Goal: Task Accomplishment & Management: Manage account settings

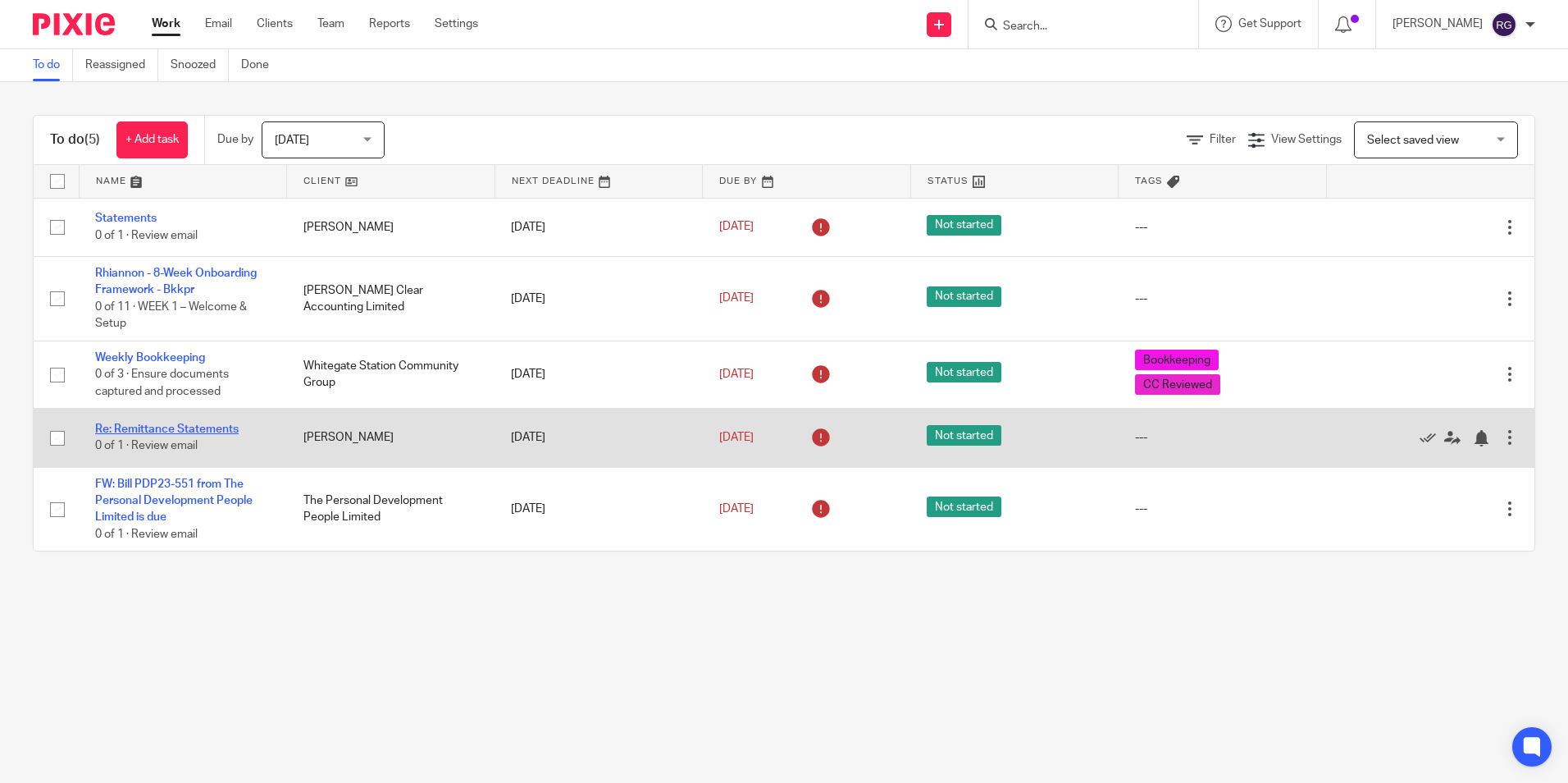
click at [186, 423] on link "Re: Remittance Statements" at bounding box center [167, 429] width 143 height 12
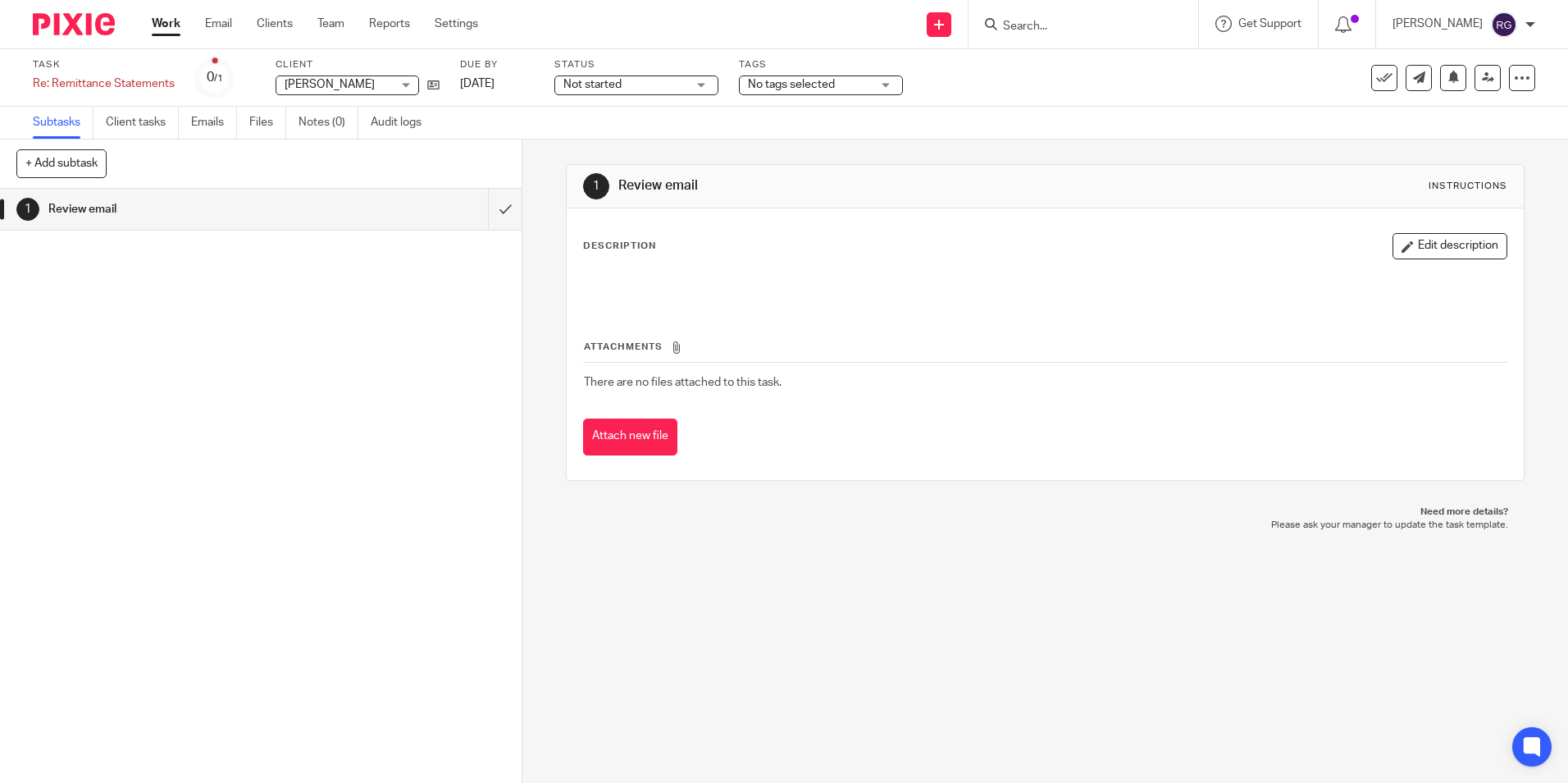
click at [164, 28] on link "Work" at bounding box center [166, 23] width 28 height 17
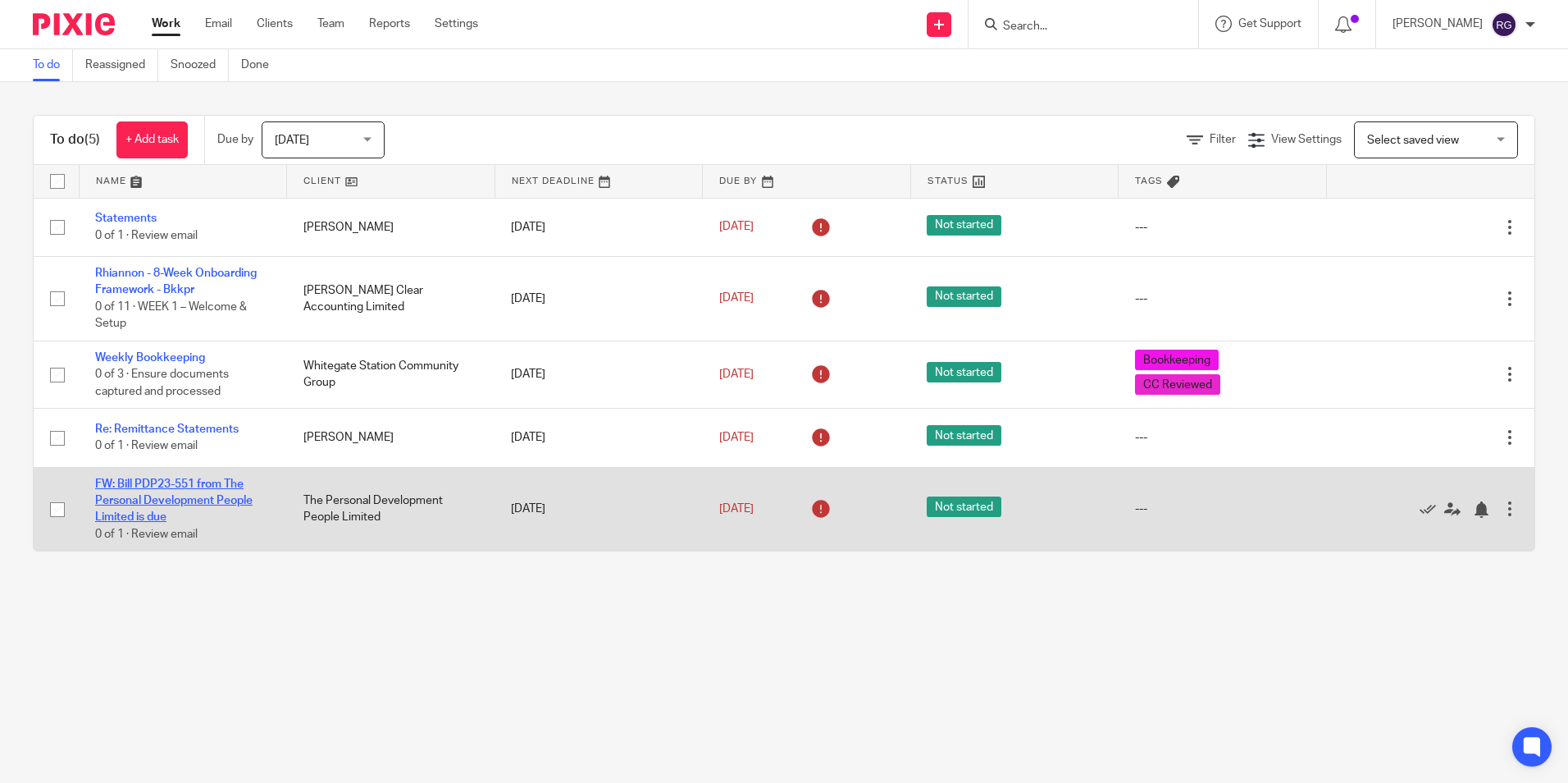
click at [187, 488] on link "FW: Bill PDP23-551 from The Personal Development People Limited is due" at bounding box center [174, 501] width 158 height 45
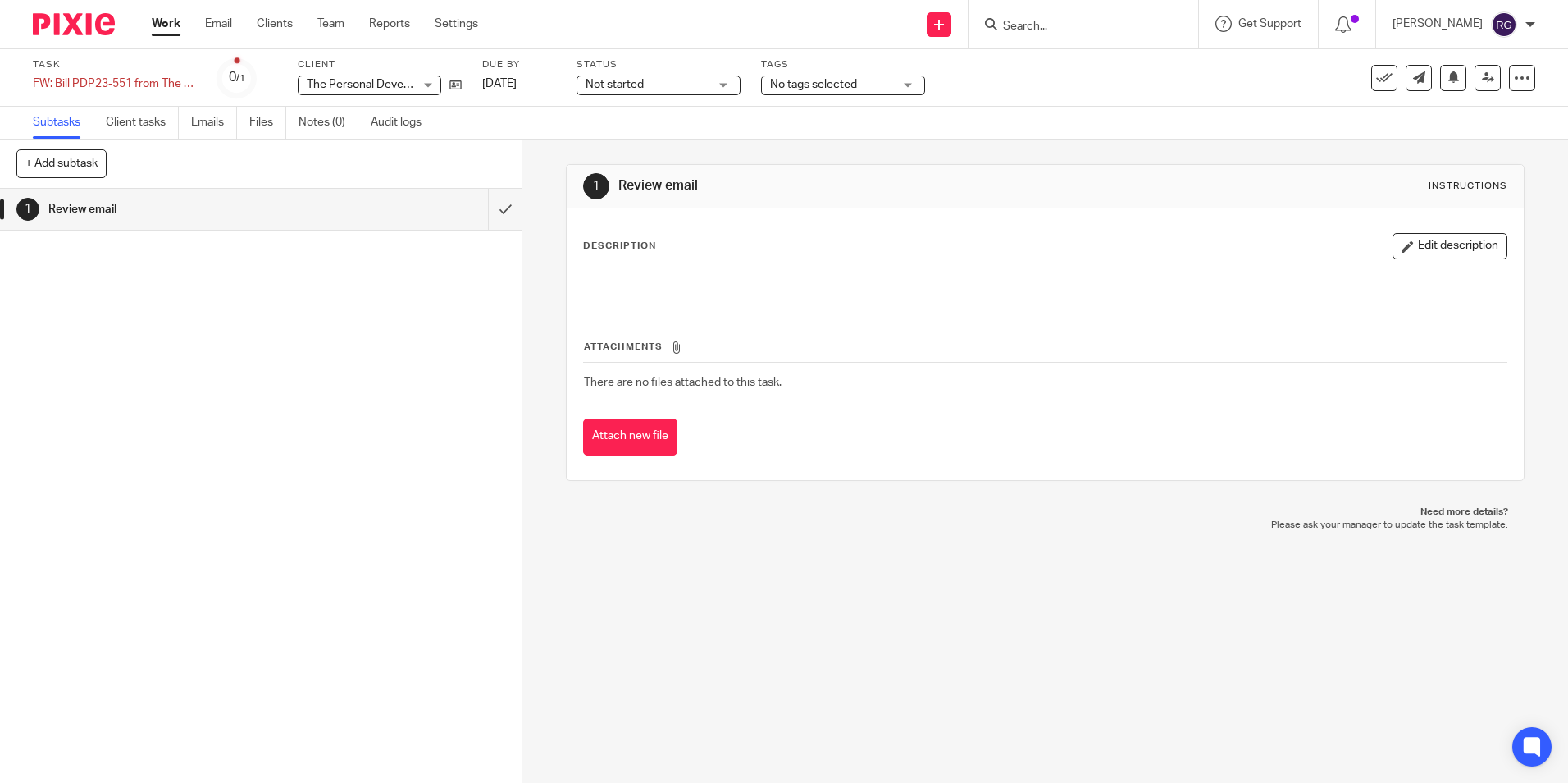
click at [164, 20] on link "Work" at bounding box center [166, 23] width 28 height 17
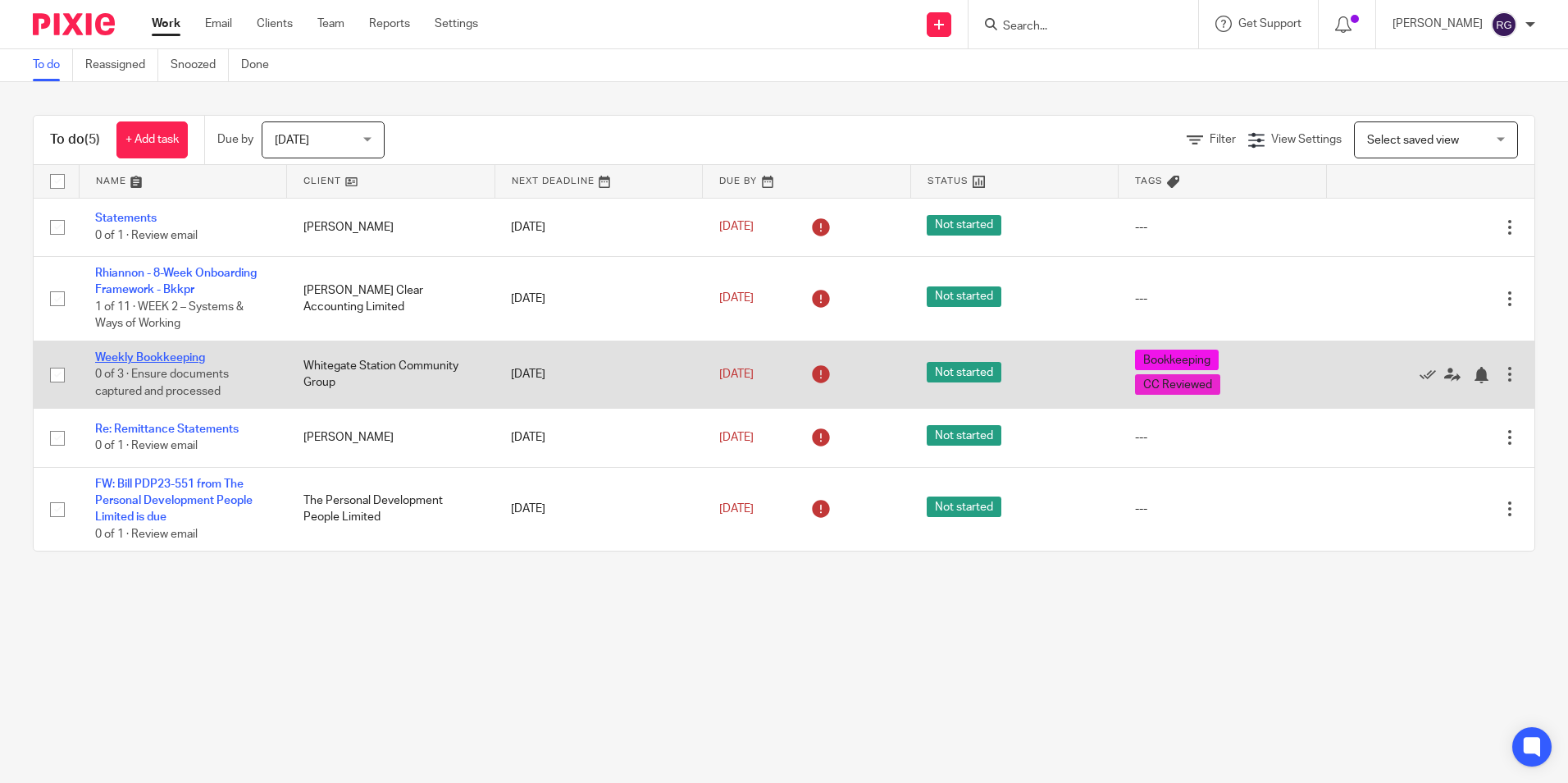
click at [128, 356] on link "Weekly Bookkeeping" at bounding box center [150, 358] width 110 height 12
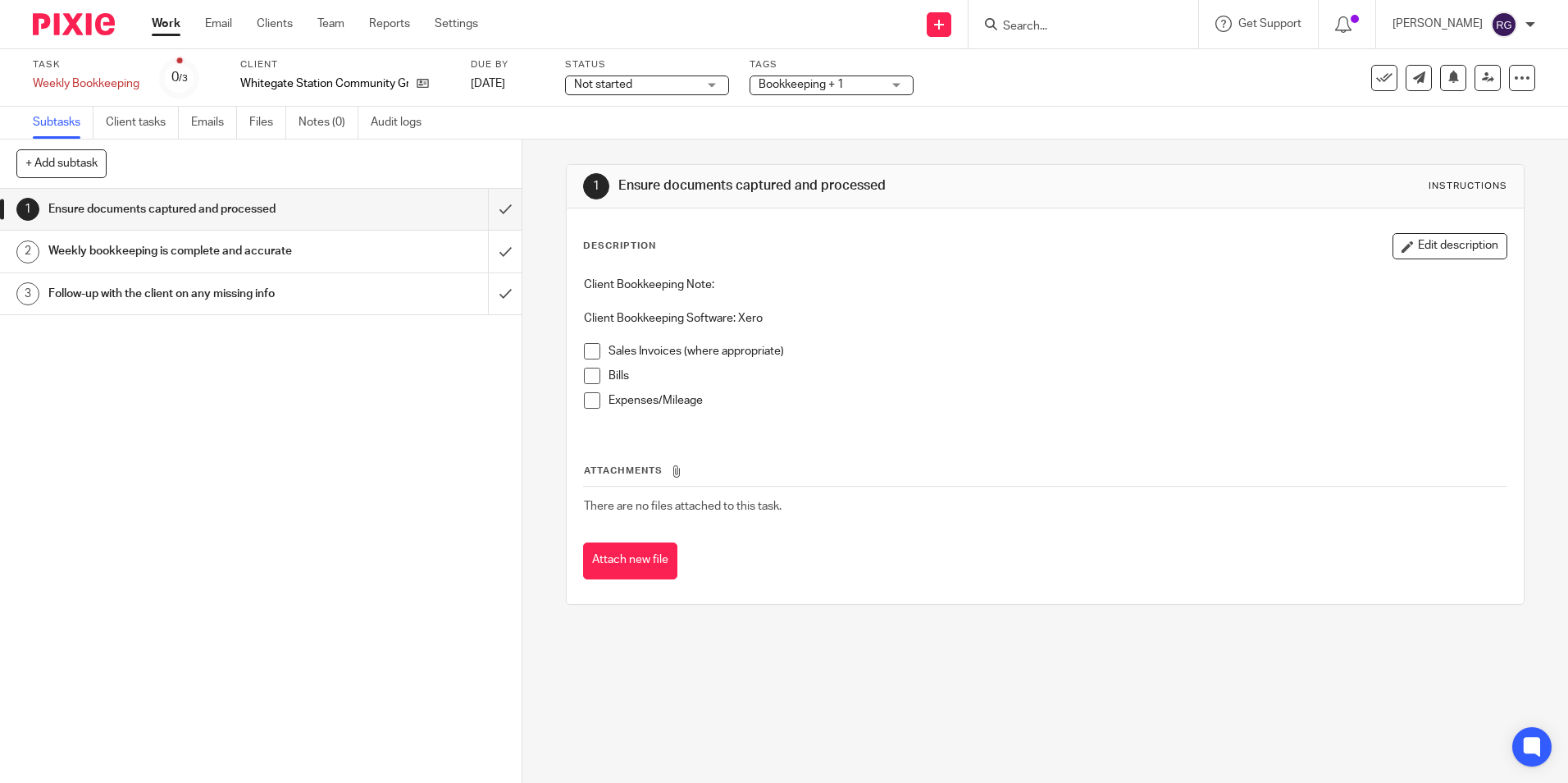
click at [160, 23] on link "Work" at bounding box center [166, 23] width 28 height 17
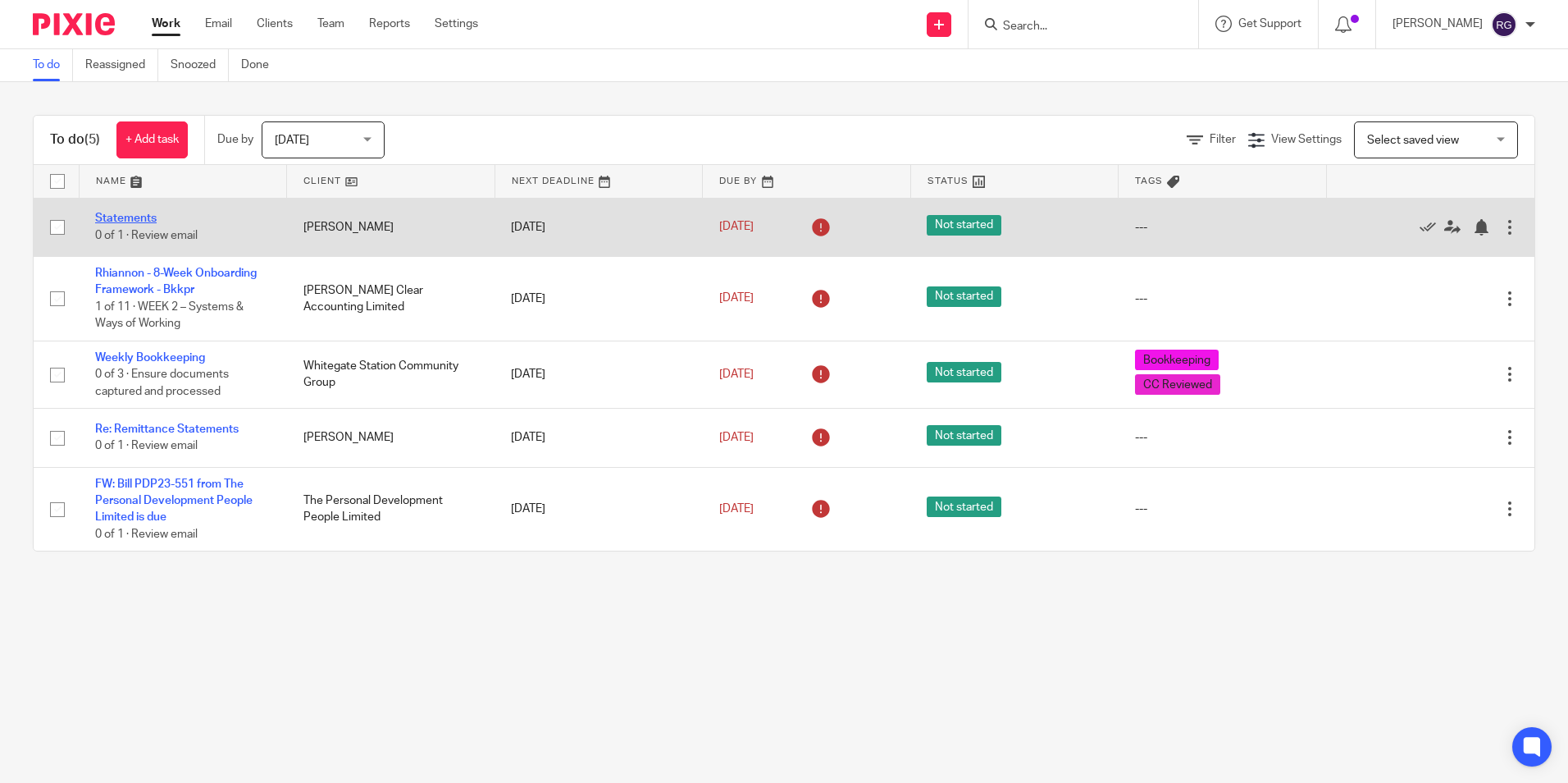
click at [136, 216] on link "Statements" at bounding box center [126, 218] width 61 height 12
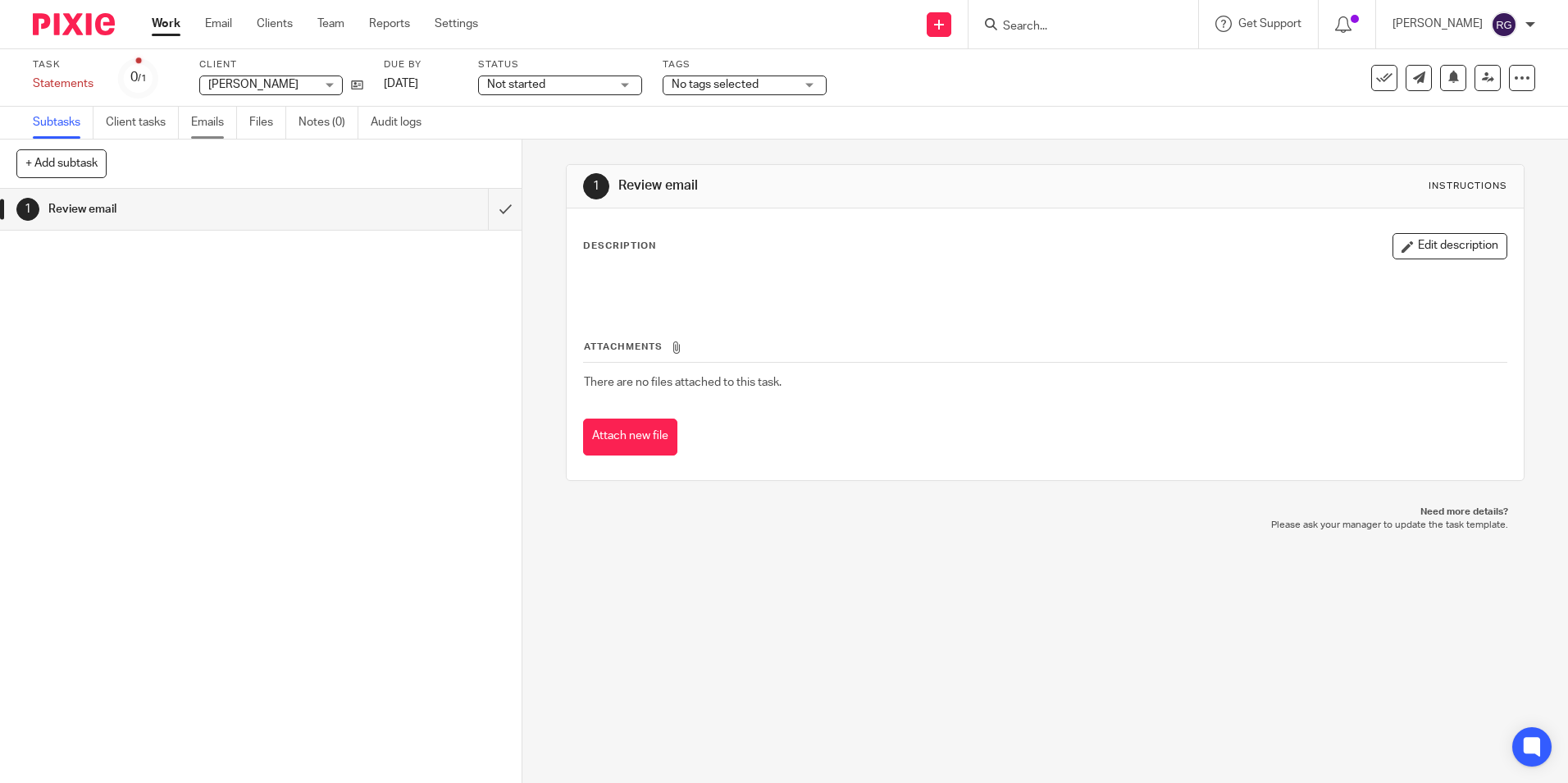
click at [229, 121] on link "Emails" at bounding box center [213, 122] width 46 height 32
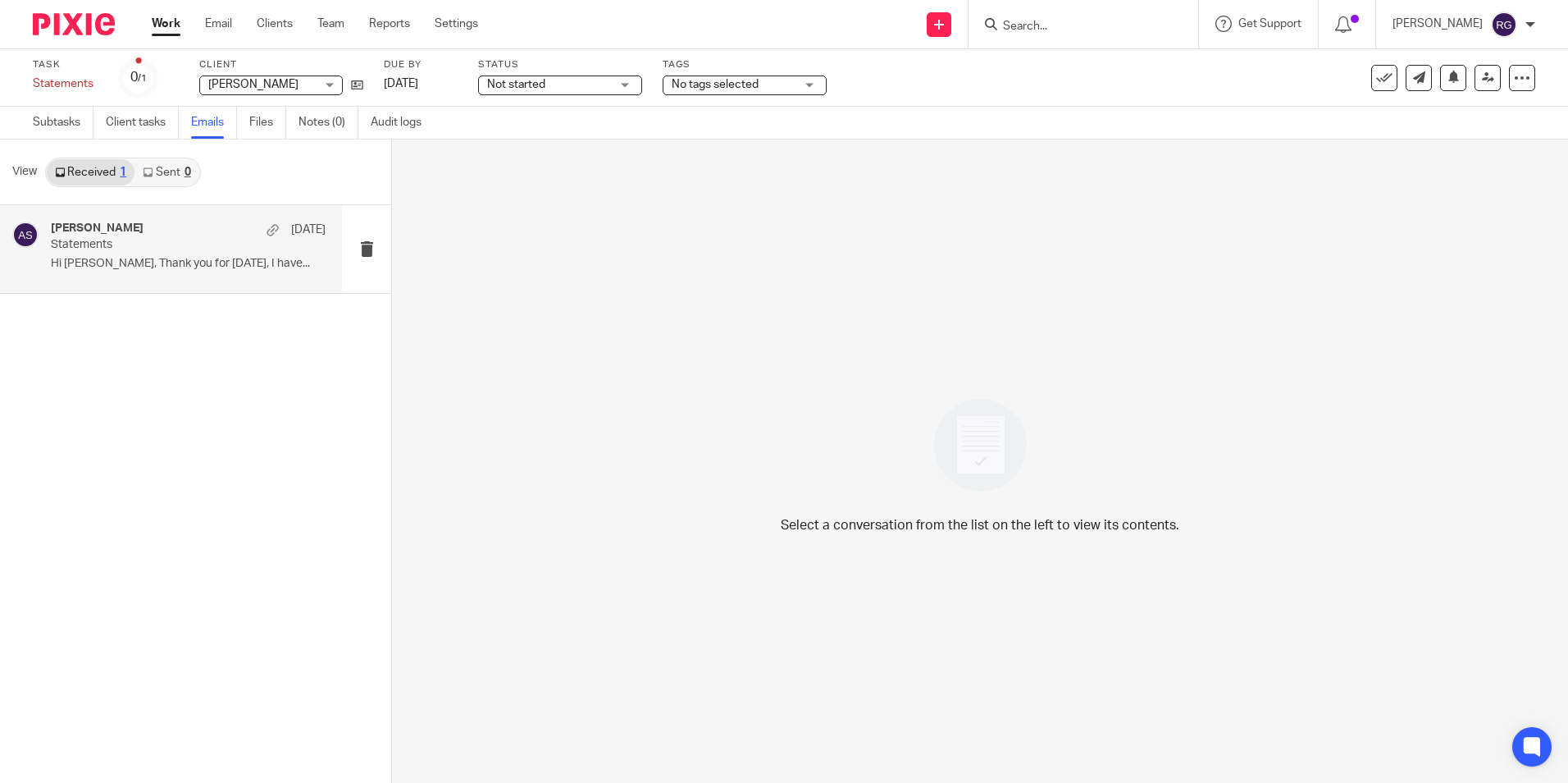
click at [154, 264] on p "Hi [PERSON_NAME], Thank you for [DATE], I have..." at bounding box center [188, 263] width 275 height 14
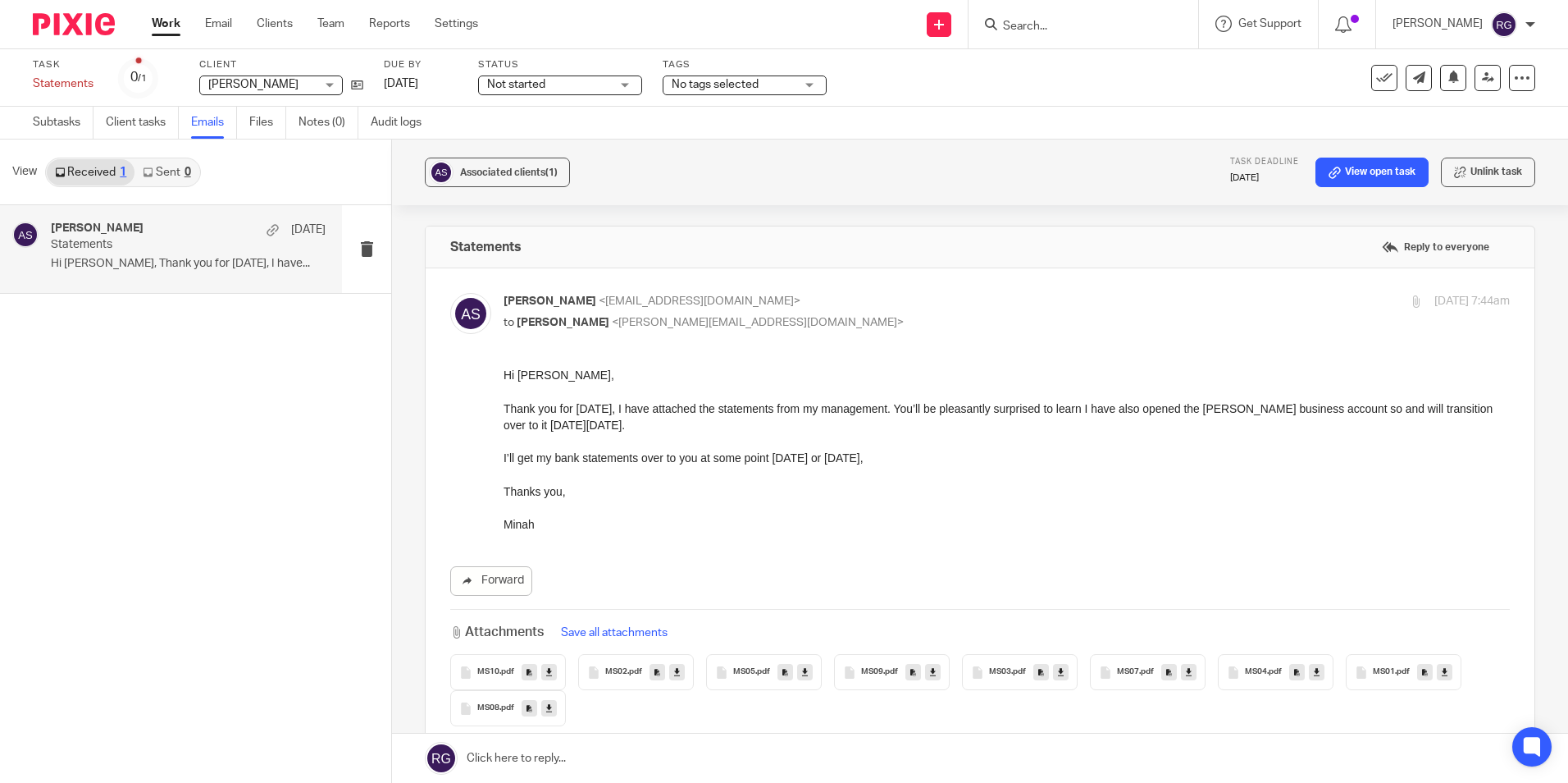
click at [124, 384] on div "Aminah Shannon 4 Sep Statements Hi Caroline, Thank you for yesterday, I have...…" at bounding box center [195, 493] width 391 height 577
click at [168, 20] on link "Work" at bounding box center [166, 23] width 28 height 17
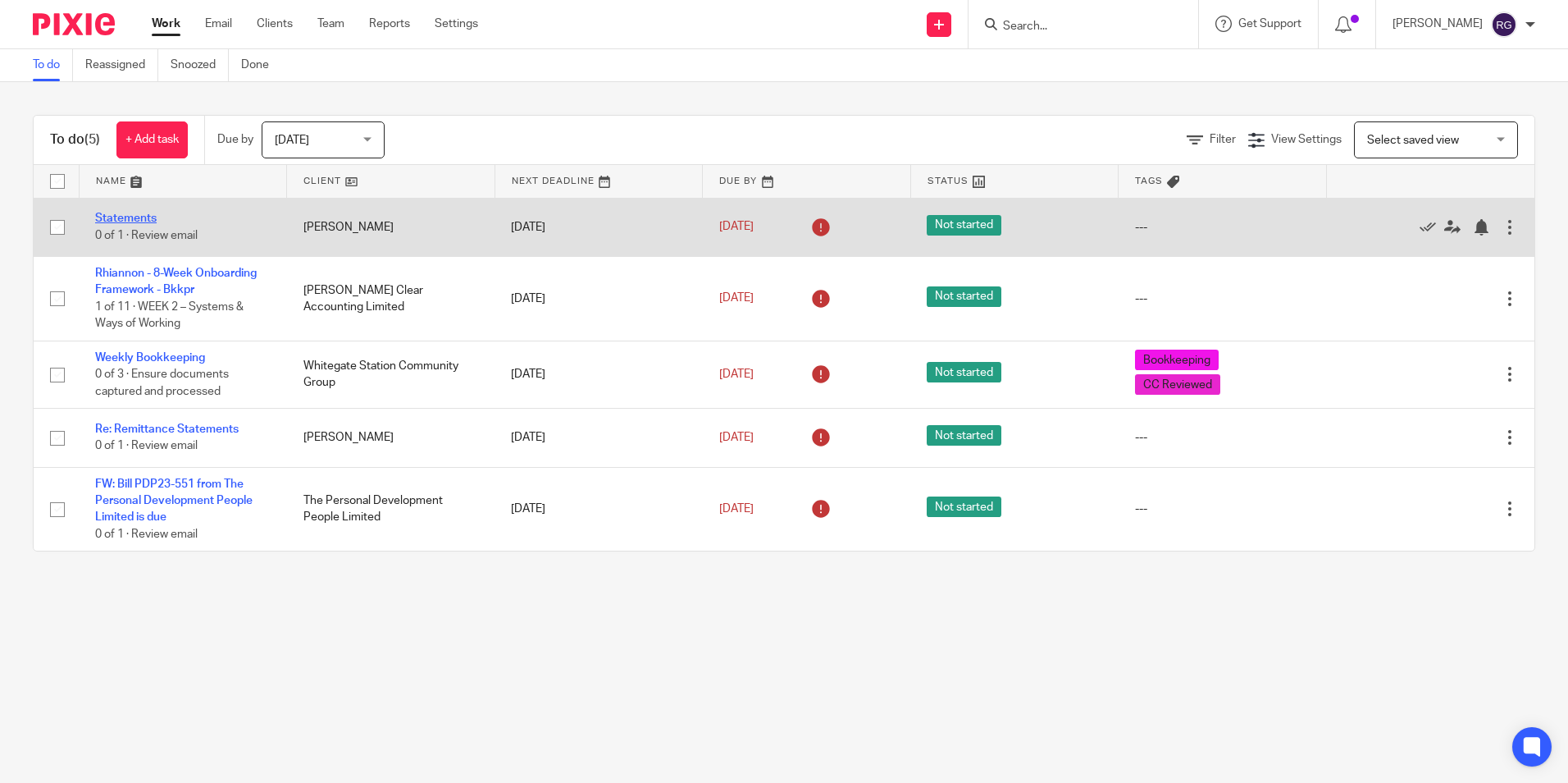
click at [132, 215] on link "Statements" at bounding box center [126, 218] width 61 height 12
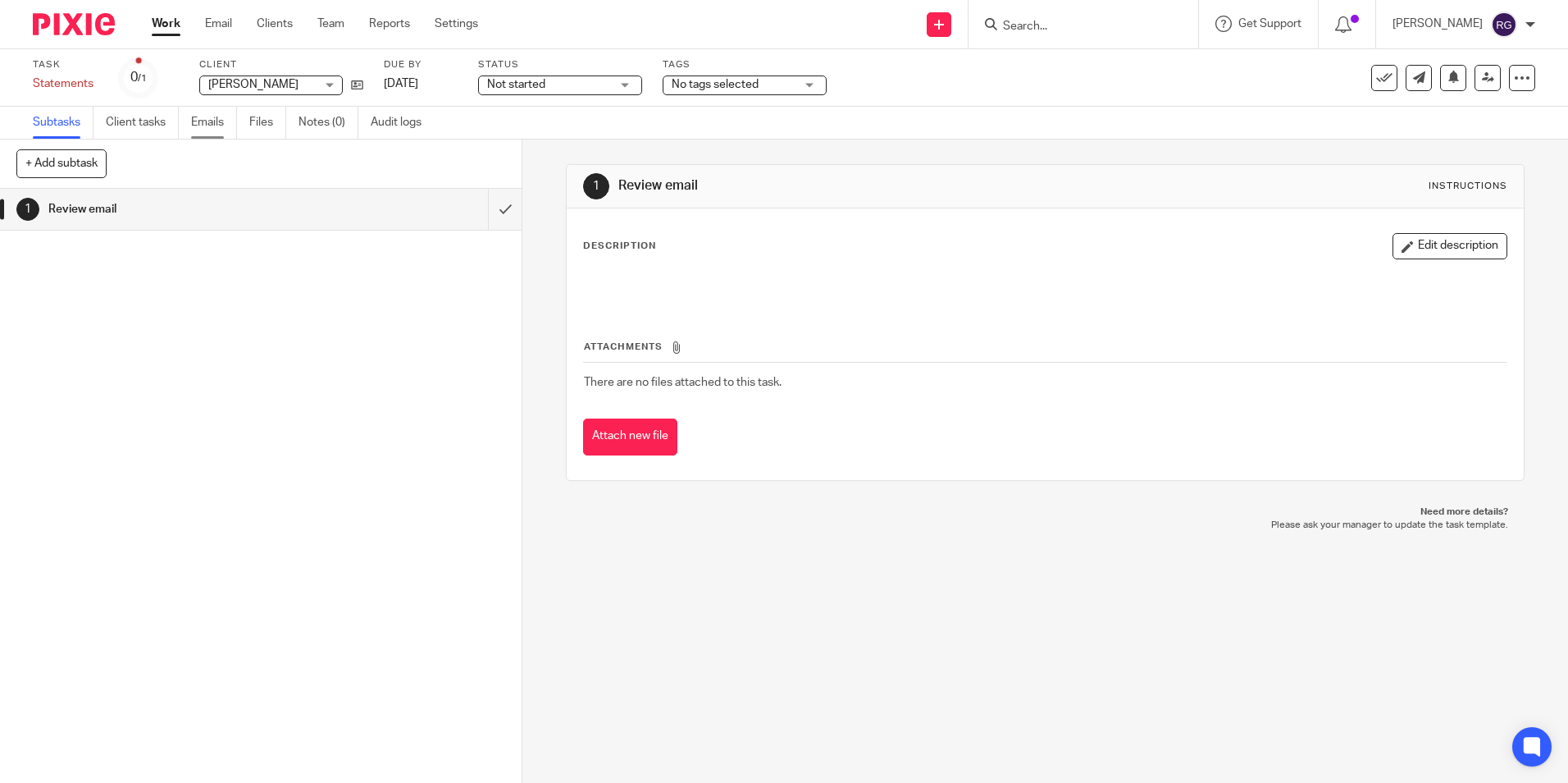
click at [221, 123] on link "Emails" at bounding box center [213, 122] width 46 height 32
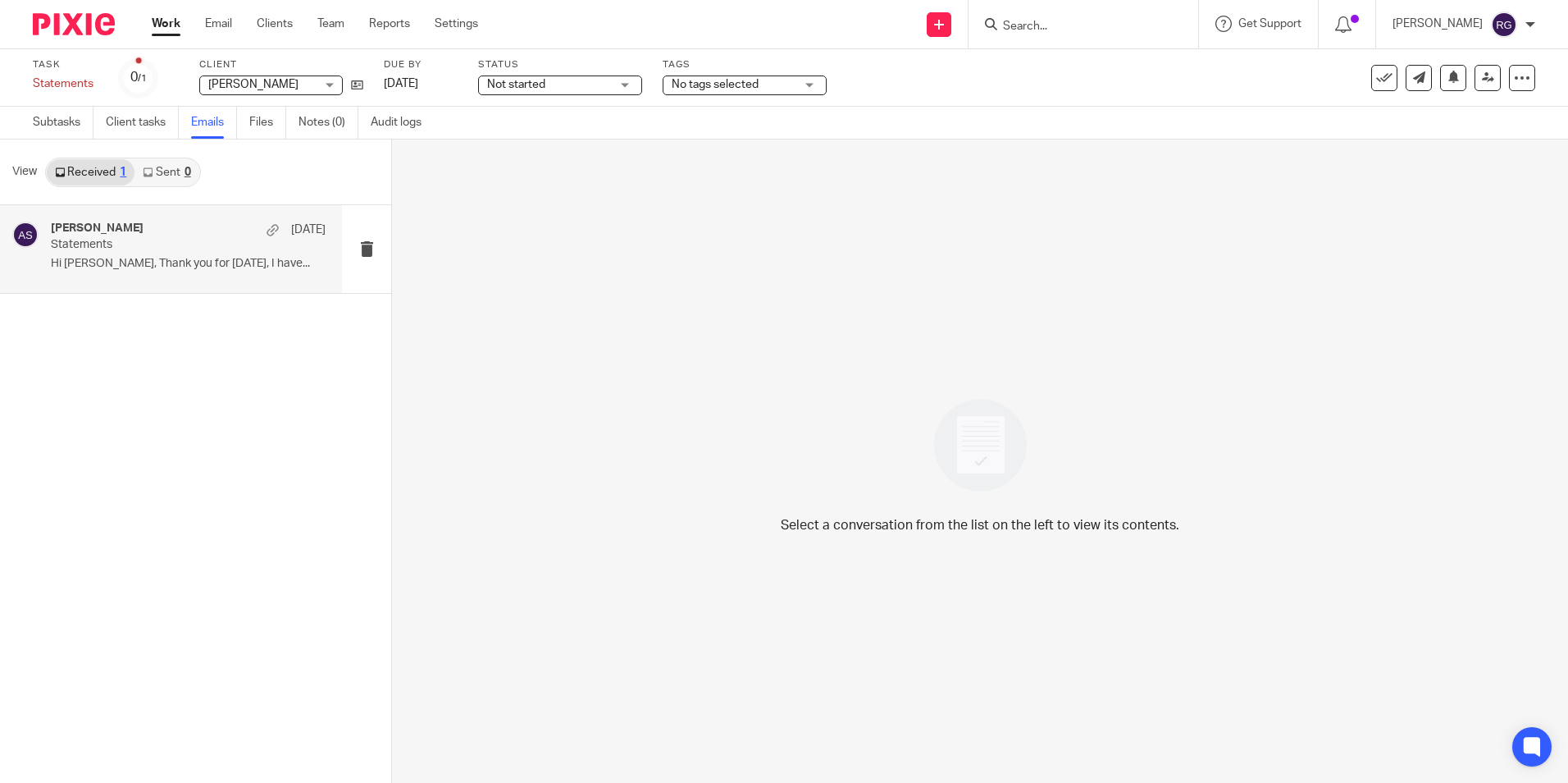
click at [140, 248] on p "Statements" at bounding box center [160, 245] width 219 height 14
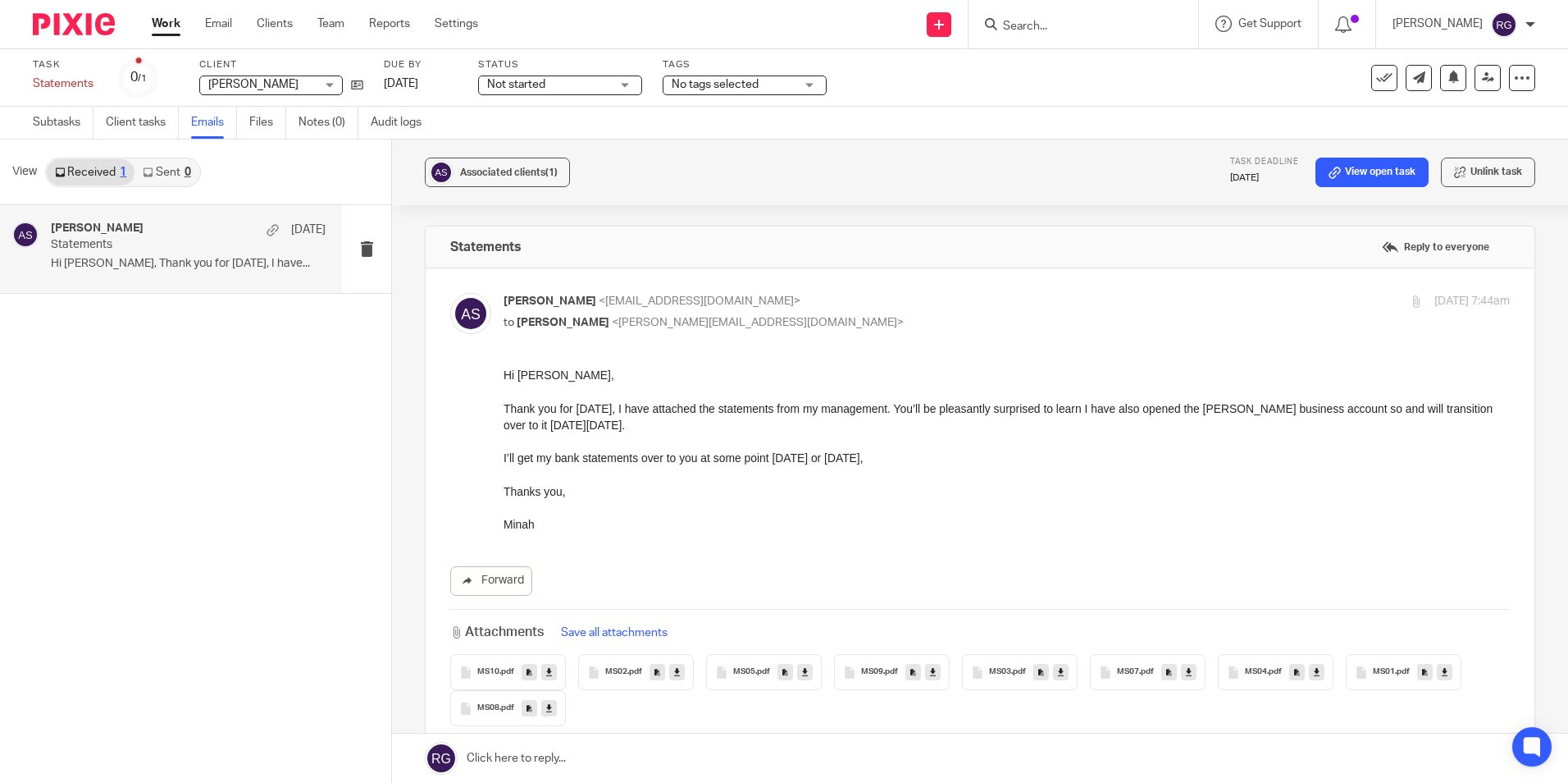
click at [478, 670] on span "MS10" at bounding box center [488, 672] width 22 height 10
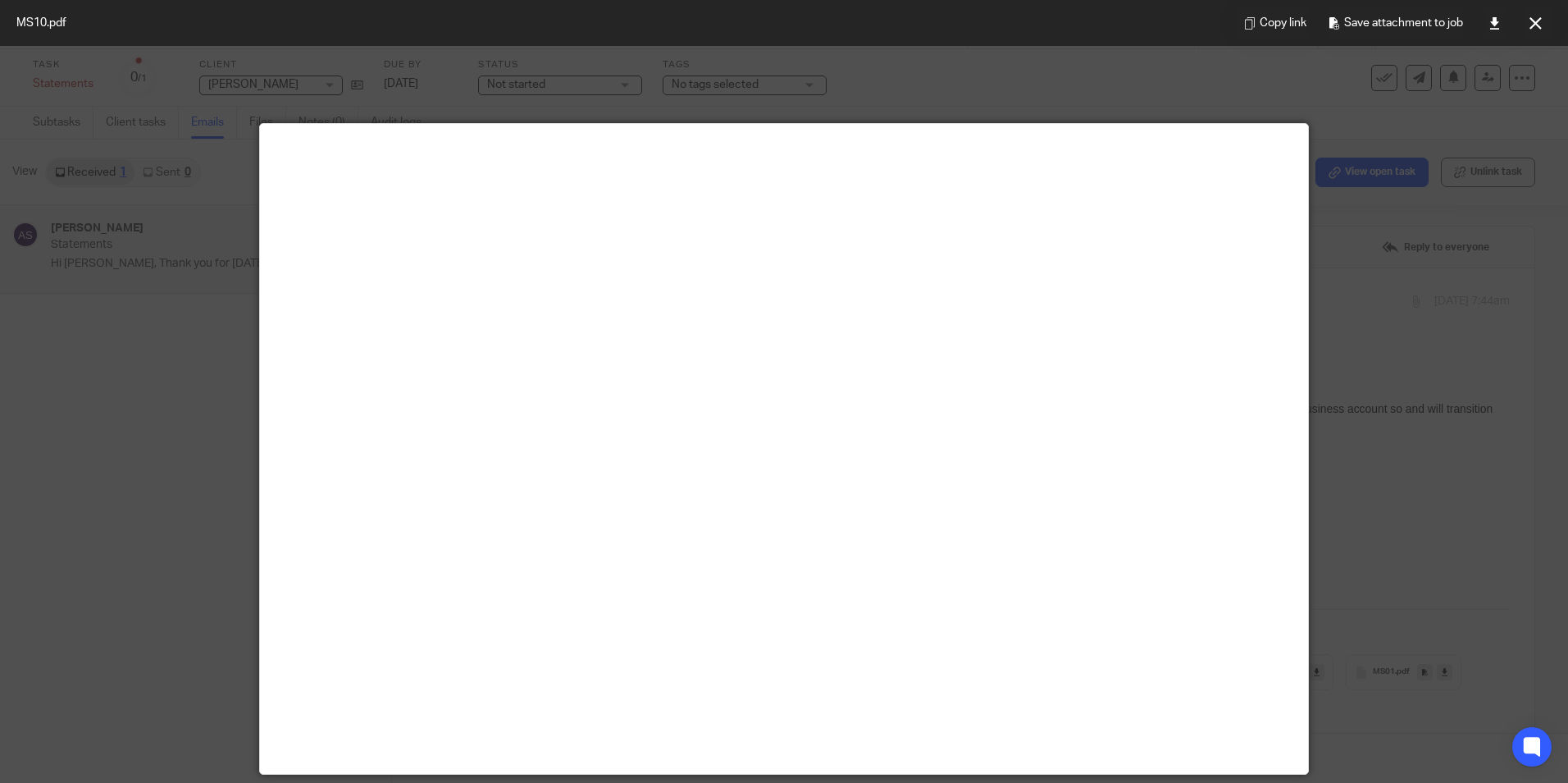
click at [941, 71] on div at bounding box center [784, 391] width 1568 height 783
click at [1531, 21] on icon at bounding box center [1535, 23] width 13 height 13
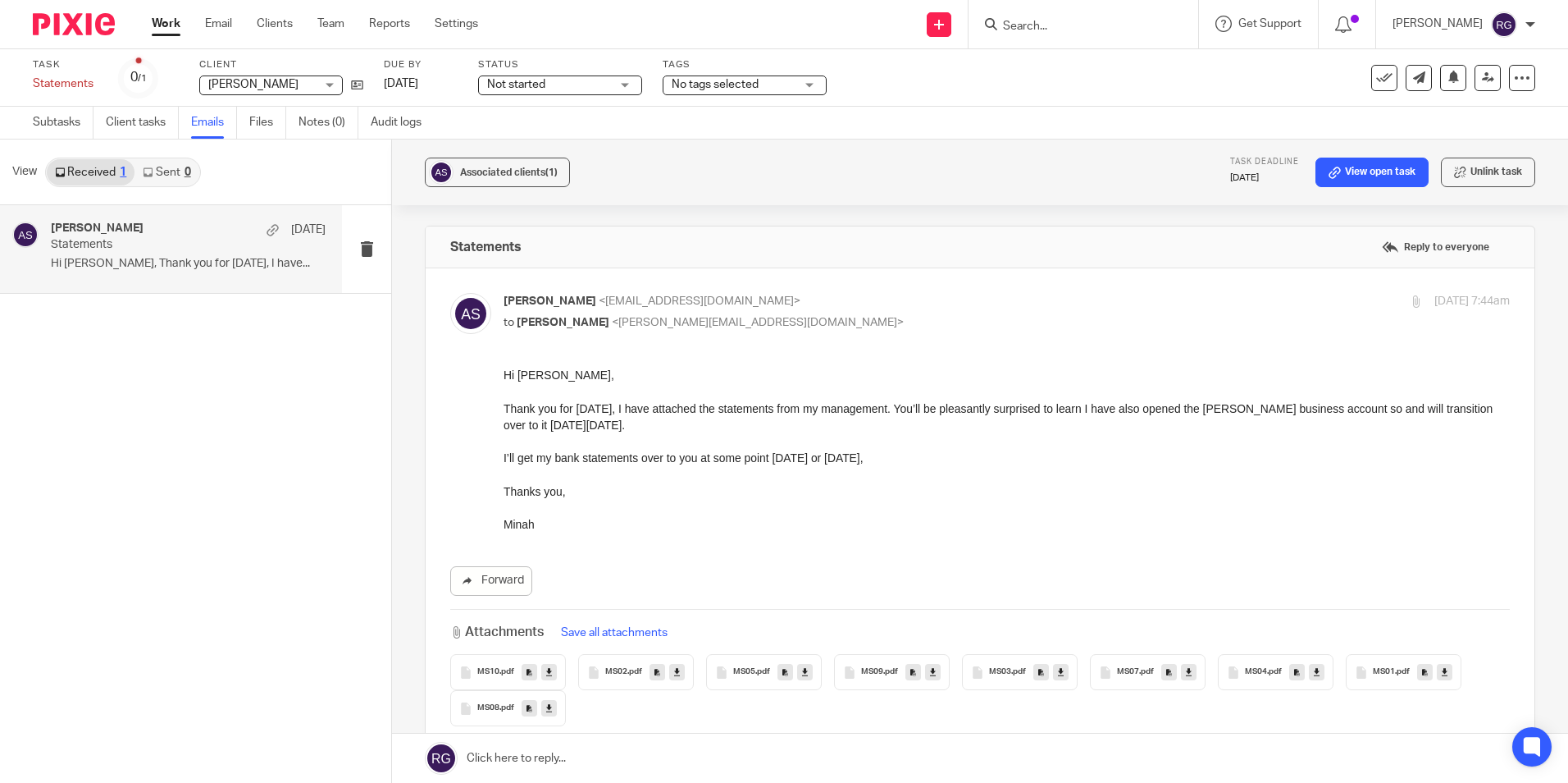
click at [1395, 675] on span ".pdf" at bounding box center [1401, 672] width 15 height 10
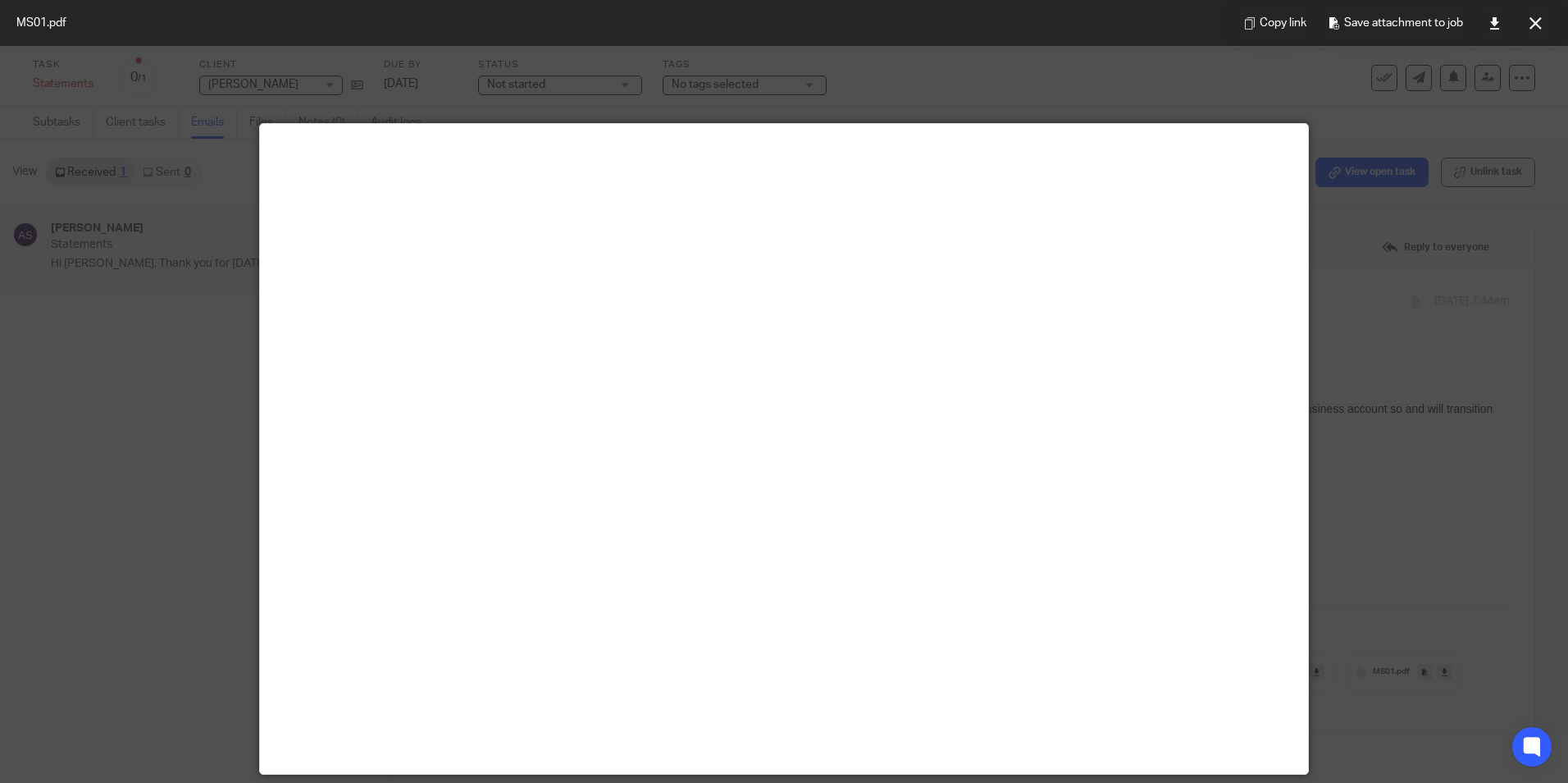
click at [1161, 97] on div at bounding box center [784, 391] width 1568 height 783
drag, startPoint x: 1527, startPoint y: 22, endPoint x: 1517, endPoint y: 25, distance: 10.4
click at [1527, 22] on button at bounding box center [1535, 23] width 33 height 33
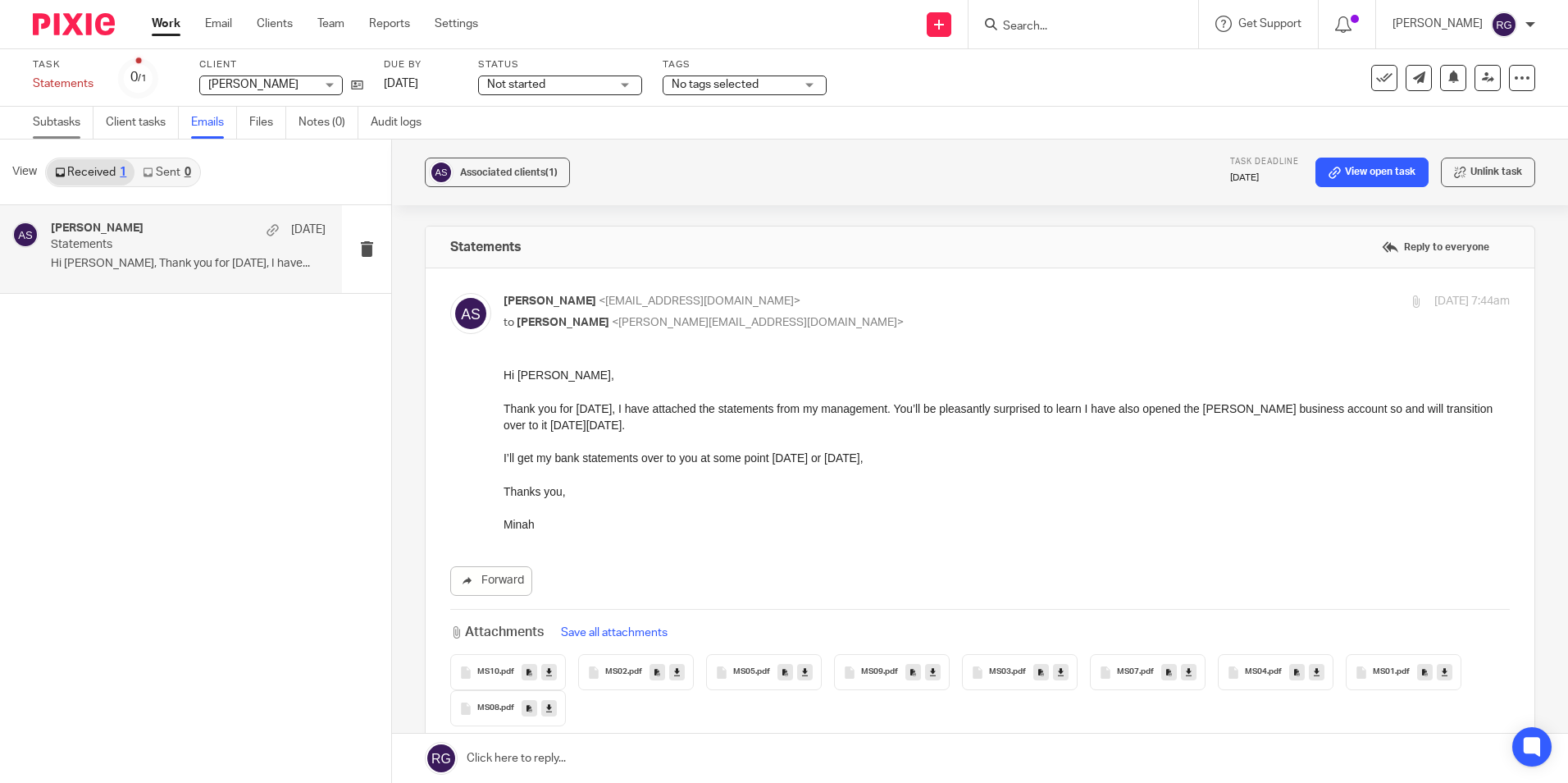
click at [39, 119] on link "Subtasks" at bounding box center [63, 122] width 60 height 32
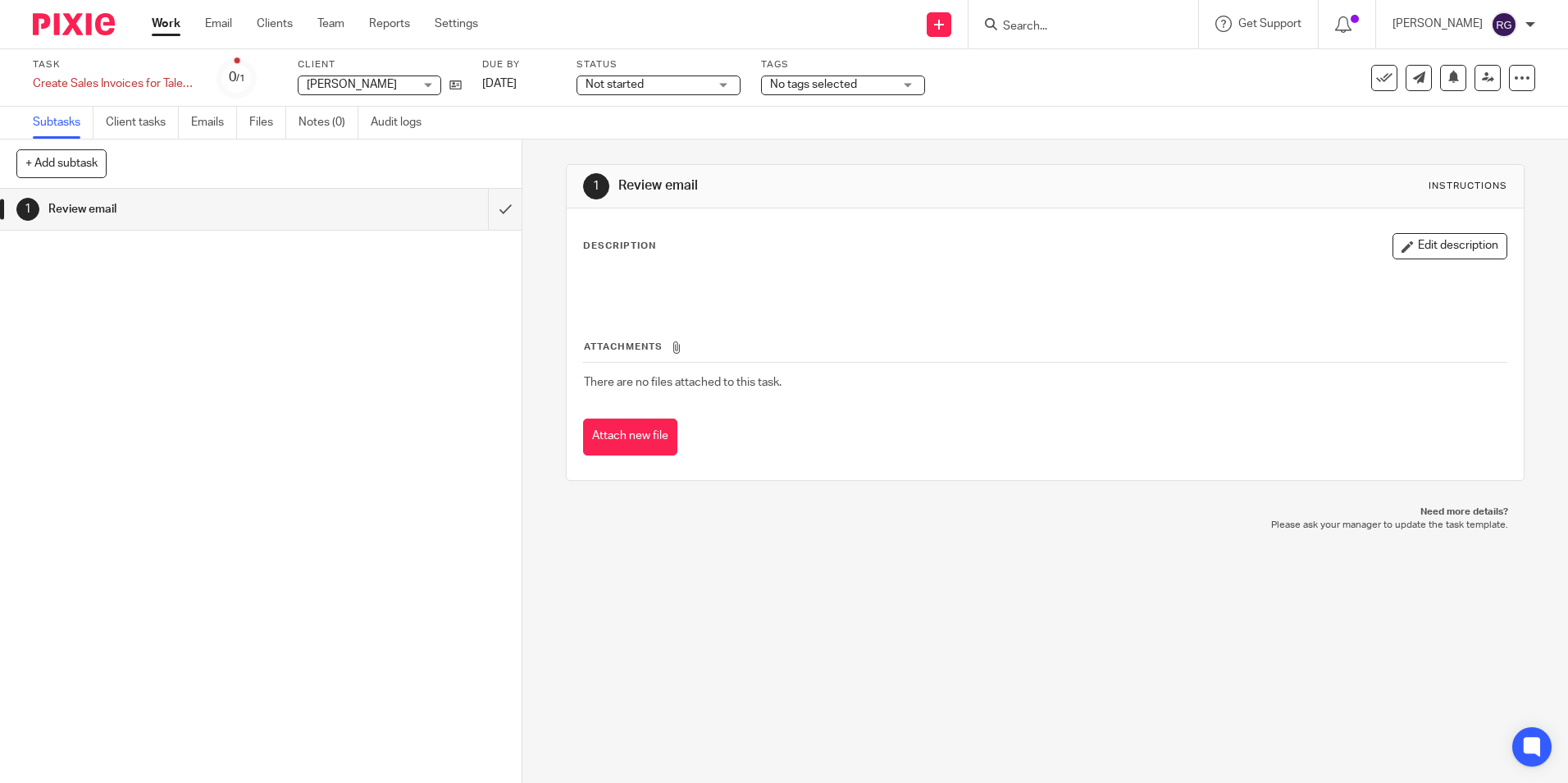
click at [167, 23] on link "Work" at bounding box center [166, 23] width 28 height 17
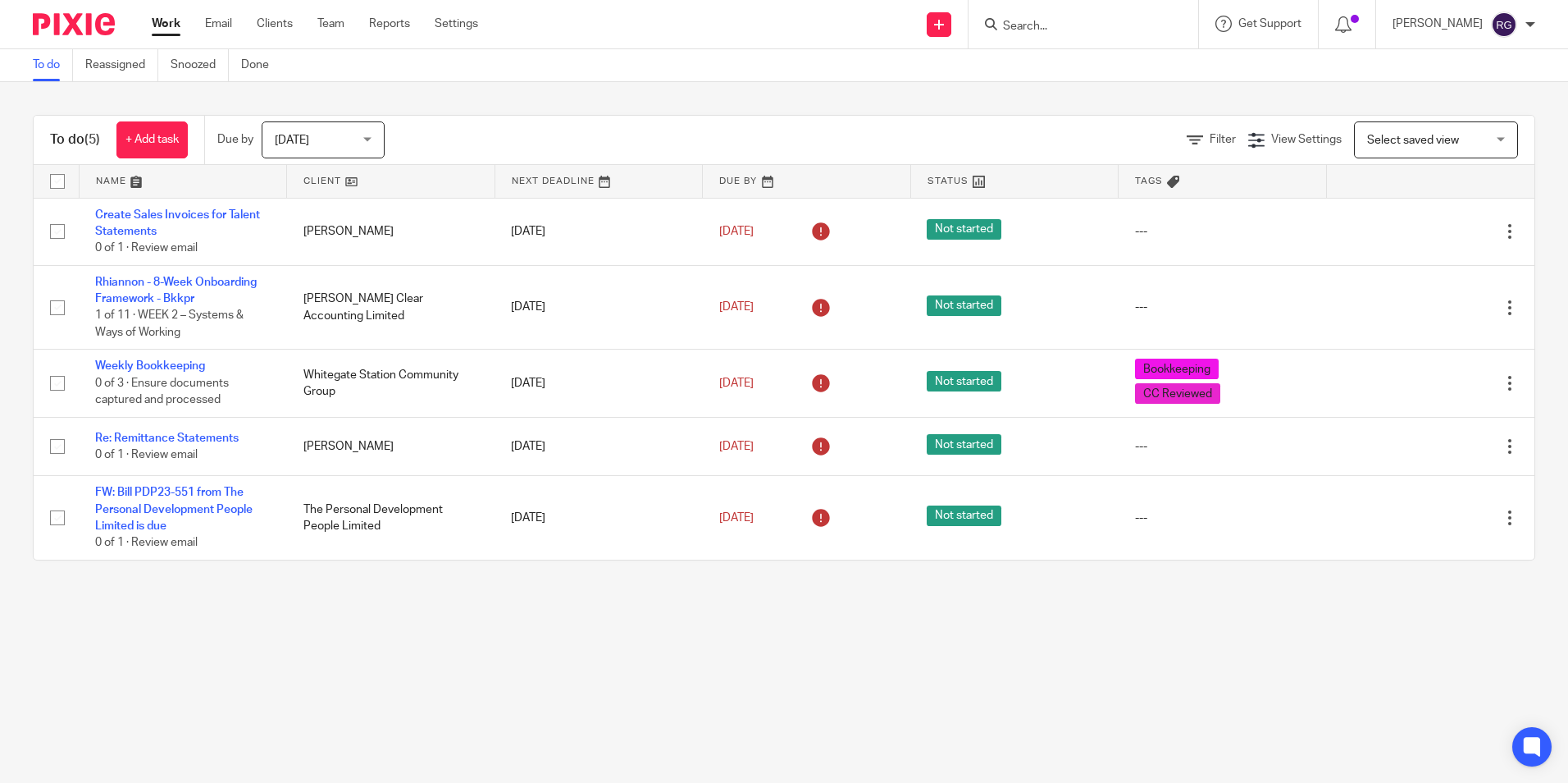
click at [276, 631] on main "To do Reassigned Snoozed Done To do (5) + Add task Due by [DATE] [DATE] [DATE] …" at bounding box center [784, 391] width 1568 height 783
